Goal: Task Accomplishment & Management: Use online tool/utility

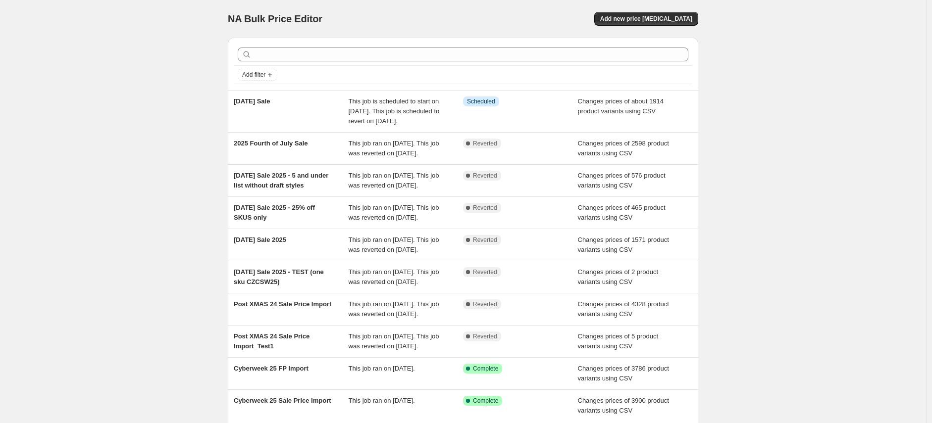
click at [412, 114] on span "This job is scheduled to start on [DATE]. This job is scheduled to revert on [D…" at bounding box center [393, 111] width 91 height 27
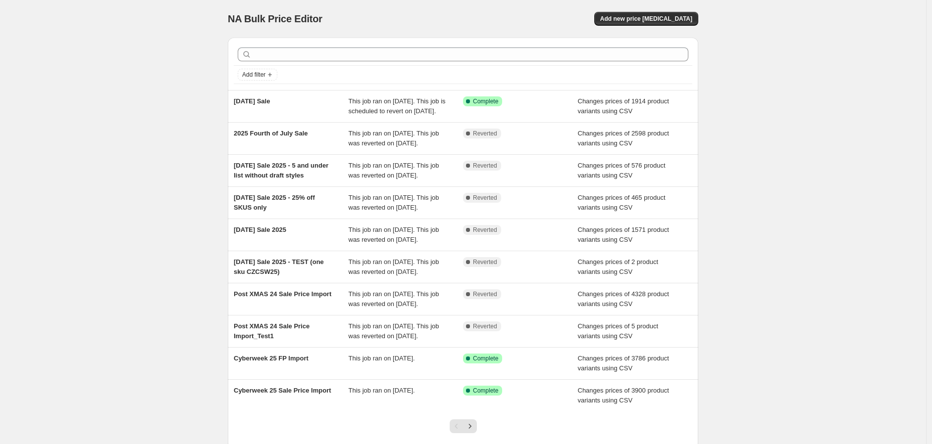
click at [633, 20] on span "Add new price [MEDICAL_DATA]" at bounding box center [646, 19] width 92 height 8
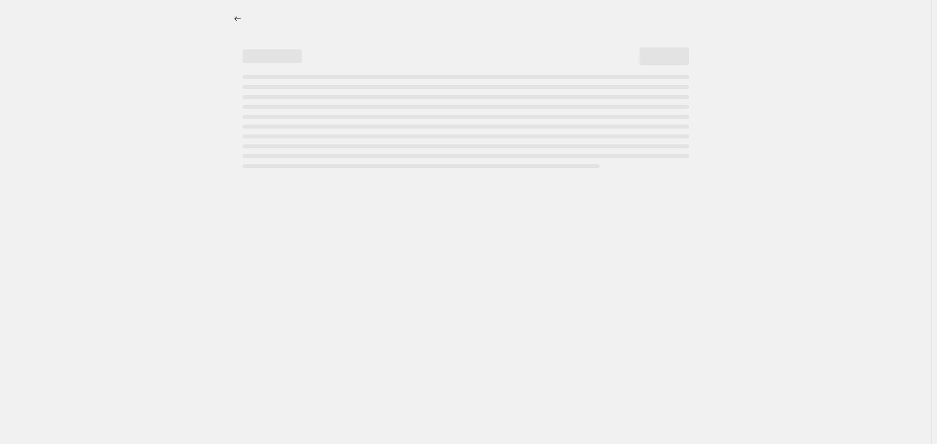
select select "percentage"
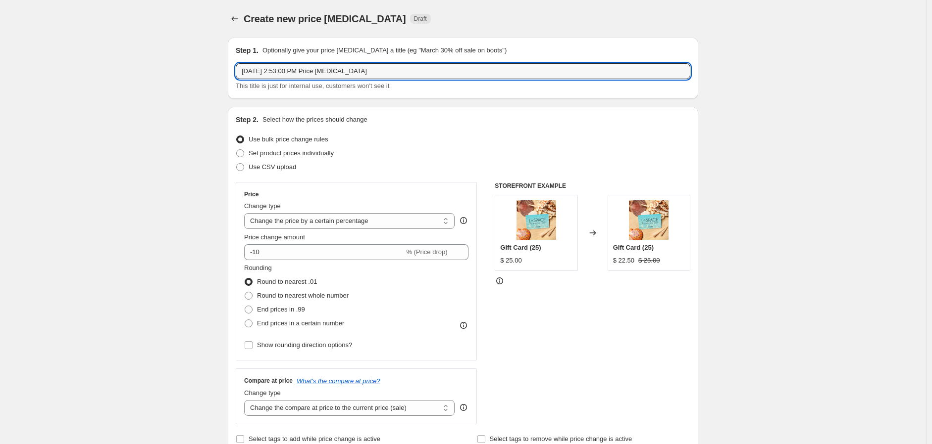
click at [292, 75] on input "Aug 28, 2025, 2:53:00 PM Price change job" at bounding box center [463, 71] width 454 height 16
click at [297, 73] on input "Aug 28, 2025, 2:53:00 PM Price change job" at bounding box center [463, 71] width 454 height 16
type input "Labor Day 2025 Sale - Exclusion List"
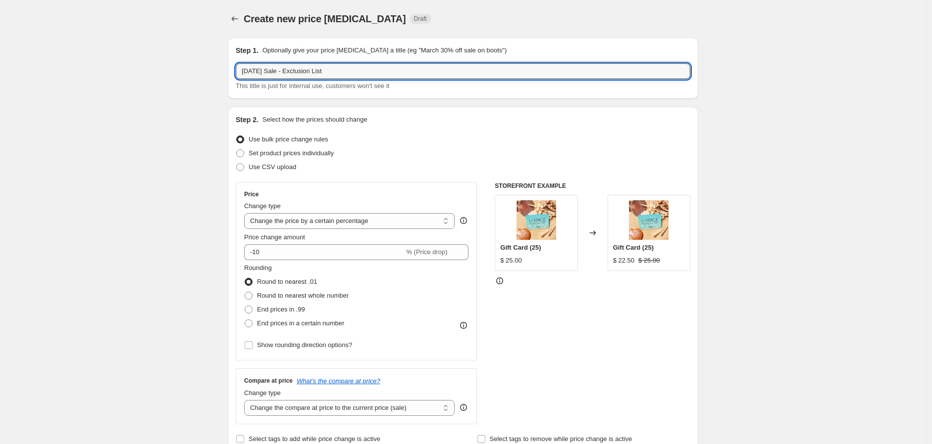
click at [243, 164] on span at bounding box center [240, 167] width 8 height 8
click at [237, 164] on input "Use CSV upload" at bounding box center [236, 163] width 0 height 0
radio input "true"
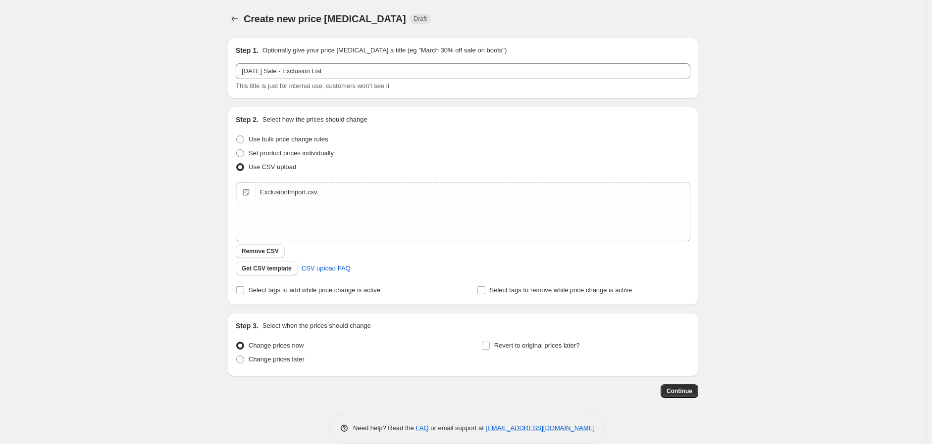
click at [243, 292] on input "Select tags to add while price change is active" at bounding box center [240, 291] width 8 height 8
checkbox input "true"
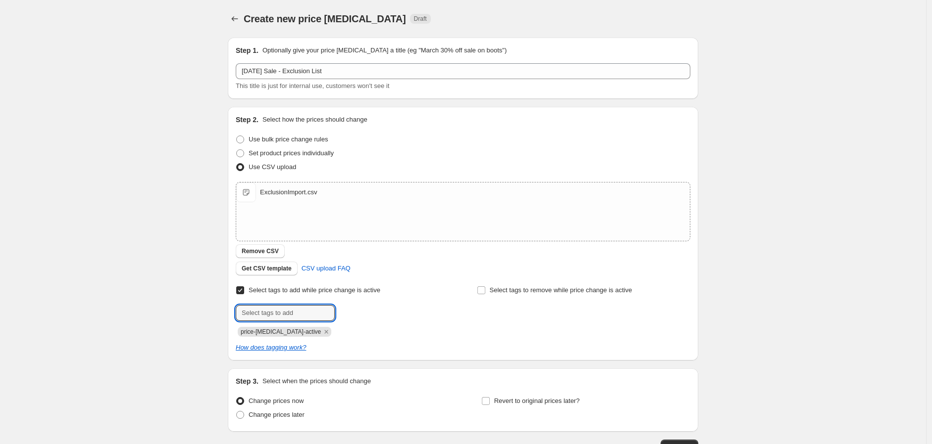
click at [265, 311] on input "text" at bounding box center [285, 313] width 99 height 16
type input "sale"
click at [236, 107] on button "Submit" at bounding box center [250, 112] width 28 height 10
type input "sale-collection"
click at [236, 107] on button "Submit" at bounding box center [250, 112] width 28 height 10
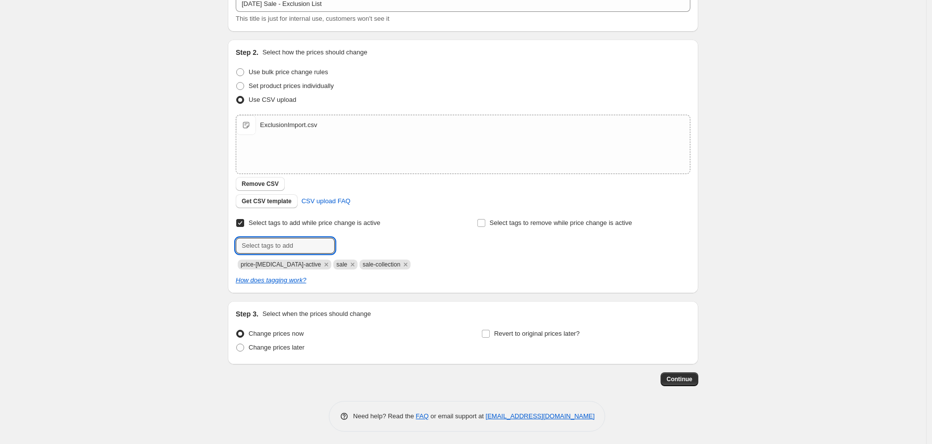
scroll to position [69, 0]
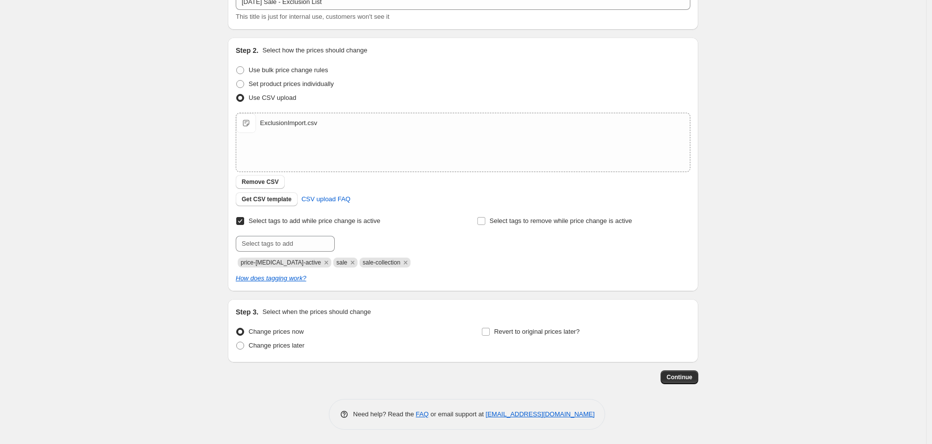
click at [489, 333] on input "Revert to original prices later?" at bounding box center [486, 332] width 8 height 8
checkbox input "true"
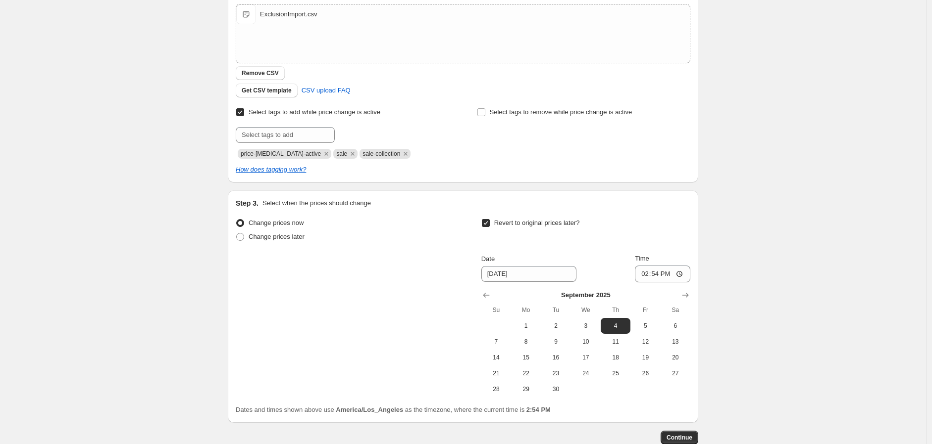
scroll to position [179, 0]
click at [553, 327] on span "2" at bounding box center [555, 325] width 22 height 8
type input "[DATE]"
click at [662, 273] on input "14:54" at bounding box center [662, 273] width 55 height 17
click at [681, 270] on input "14:54" at bounding box center [662, 273] width 55 height 17
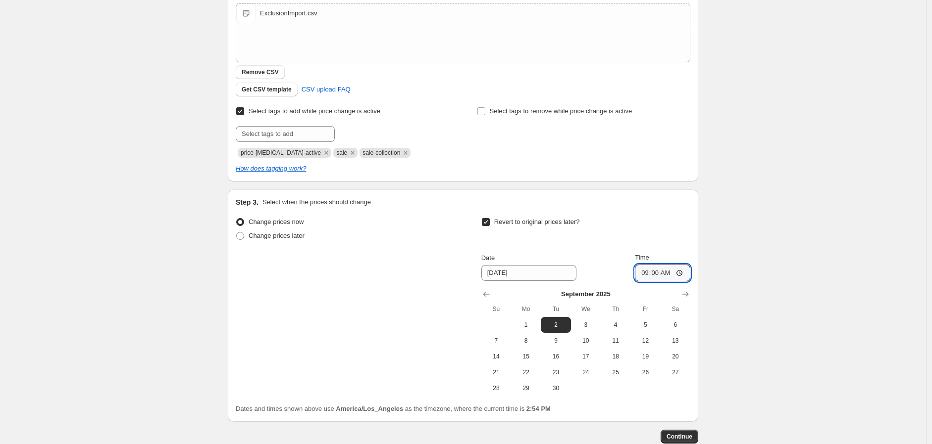
type input "09:00"
click at [760, 393] on div "Create new price change job. This page is ready Create new price change job Dra…" at bounding box center [463, 163] width 926 height 684
click at [688, 436] on span "Continue" at bounding box center [679, 437] width 26 height 8
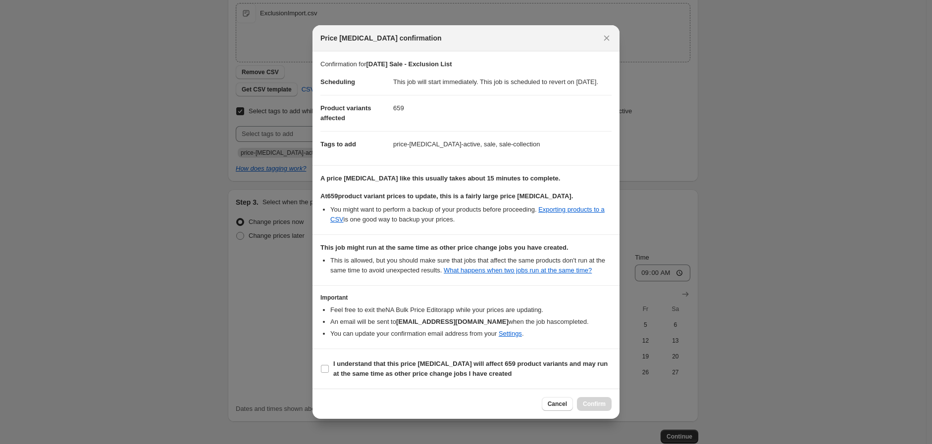
click at [325, 373] on input "I understand that this price change job will affect 659 product variants and ma…" at bounding box center [325, 369] width 8 height 8
checkbox input "true"
click at [585, 406] on span "Confirm" at bounding box center [594, 404] width 23 height 8
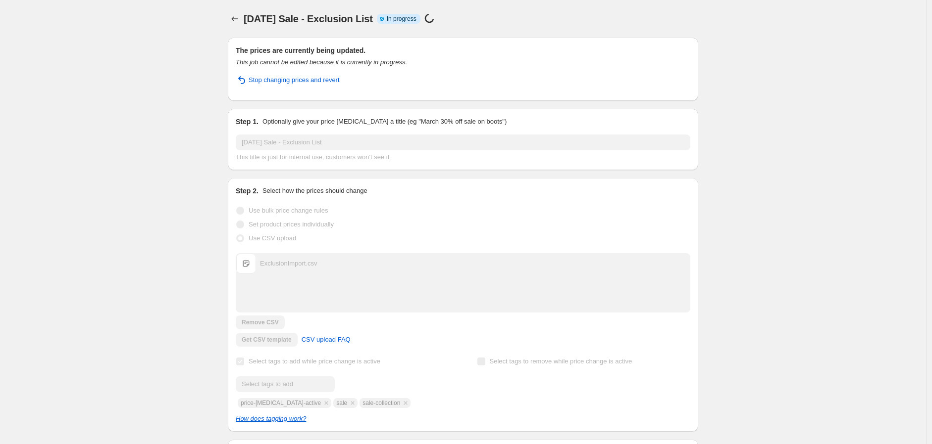
click at [236, 19] on icon "Price change jobs" at bounding box center [235, 19] width 10 height 10
